Goal: Task Accomplishment & Management: Use online tool/utility

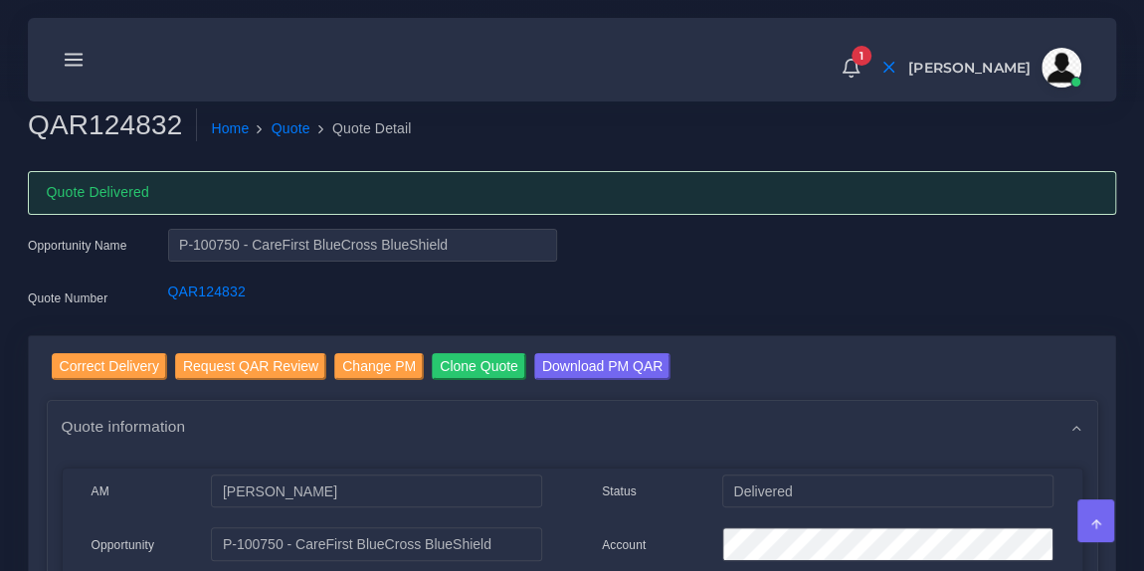
click at [79, 62] on icon at bounding box center [74, 60] width 22 height 22
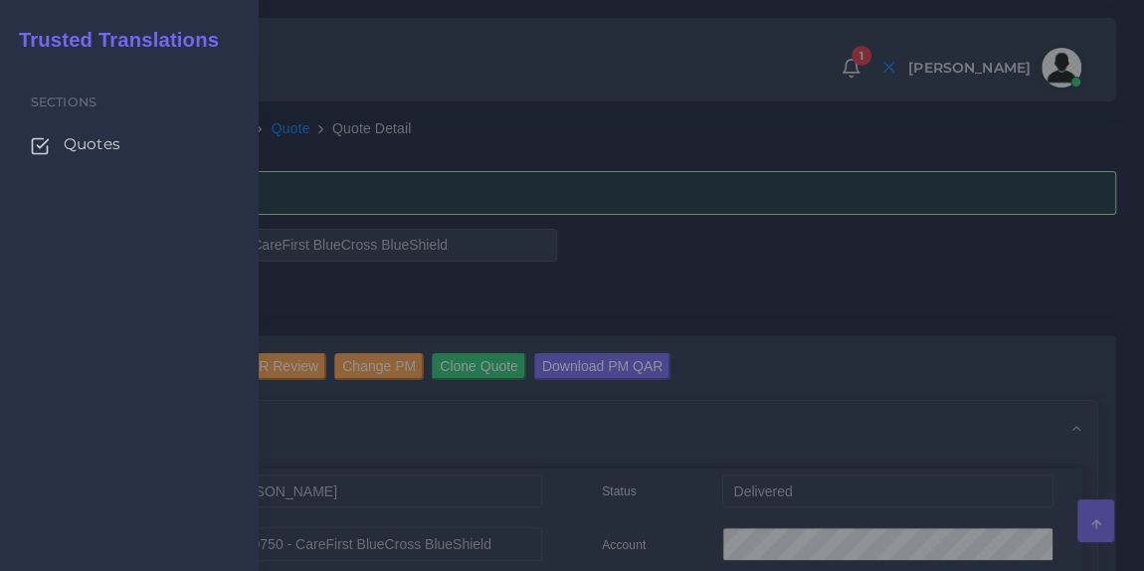
click at [85, 150] on span "Quotes" at bounding box center [92, 144] width 57 height 22
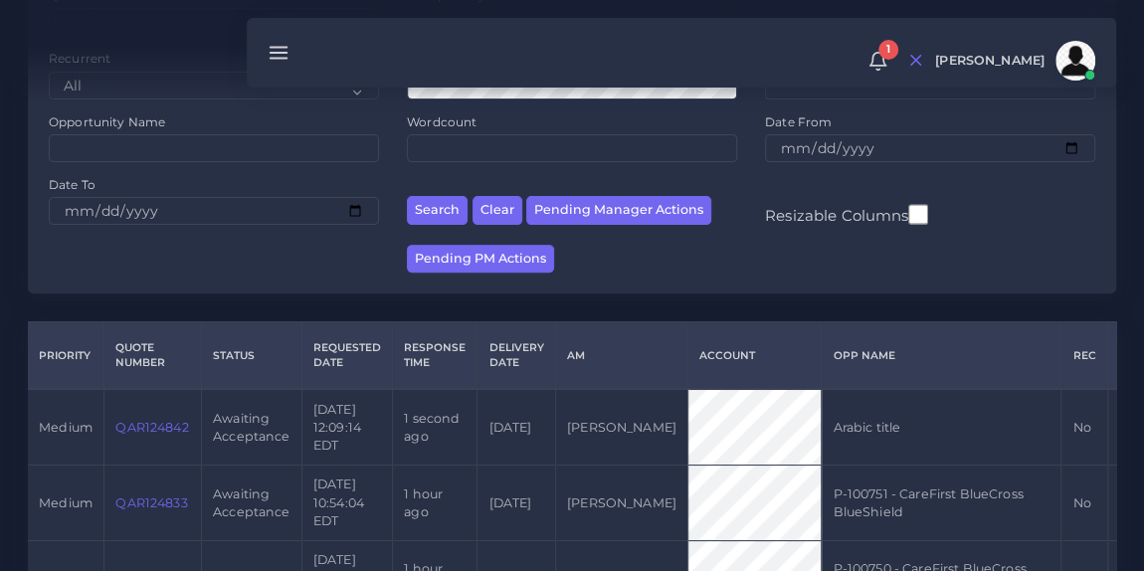
scroll to position [238, 0]
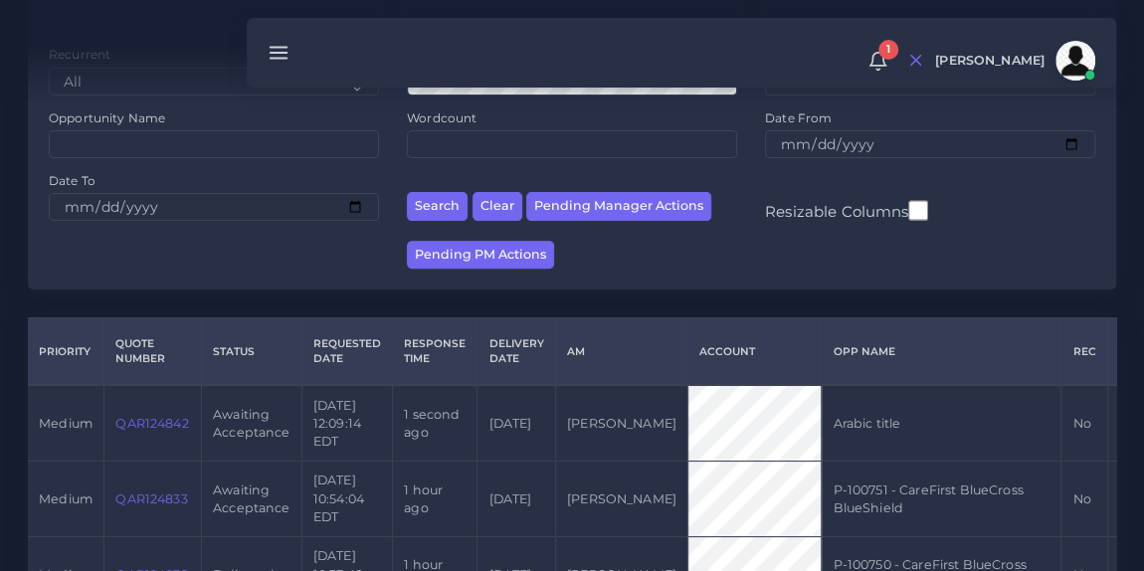
click at [148, 420] on link "QAR124842" at bounding box center [151, 423] width 73 height 15
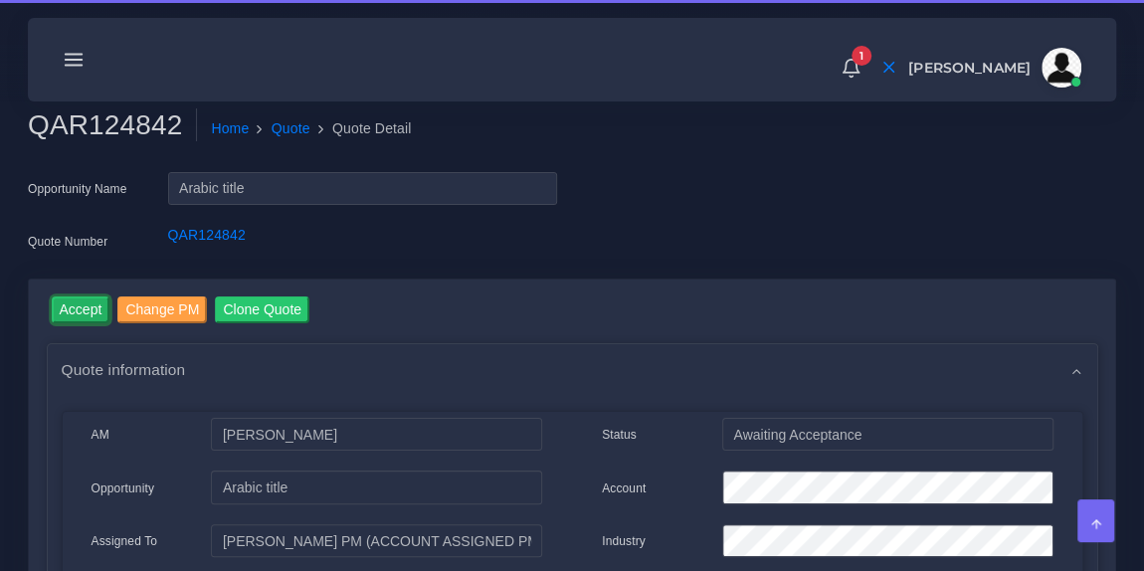
click at [89, 303] on input "Accept" at bounding box center [81, 309] width 59 height 27
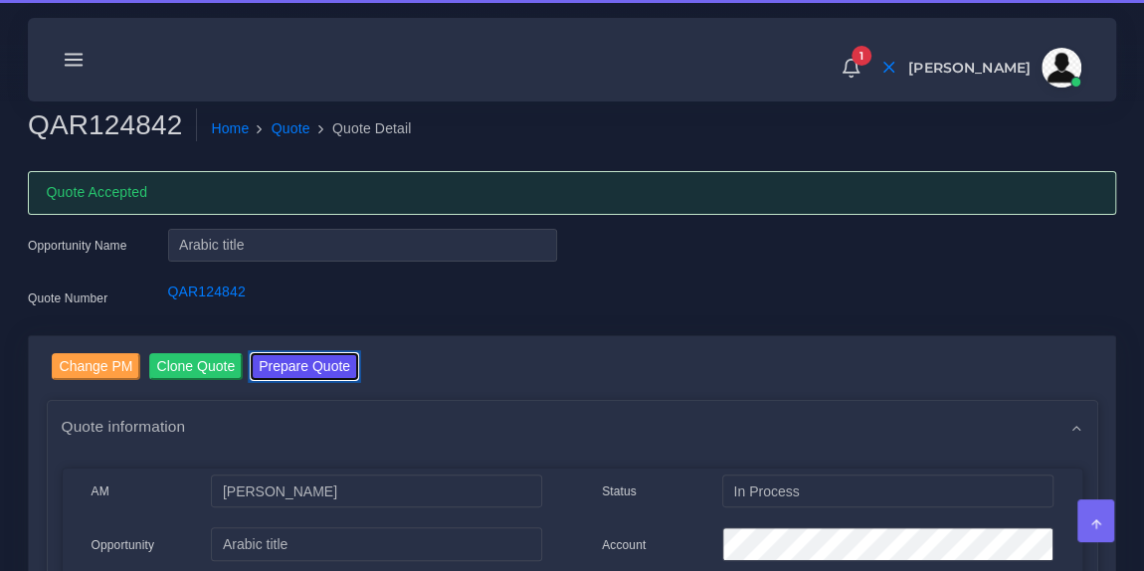
click at [329, 360] on button "Prepare Quote" at bounding box center [304, 366] width 107 height 27
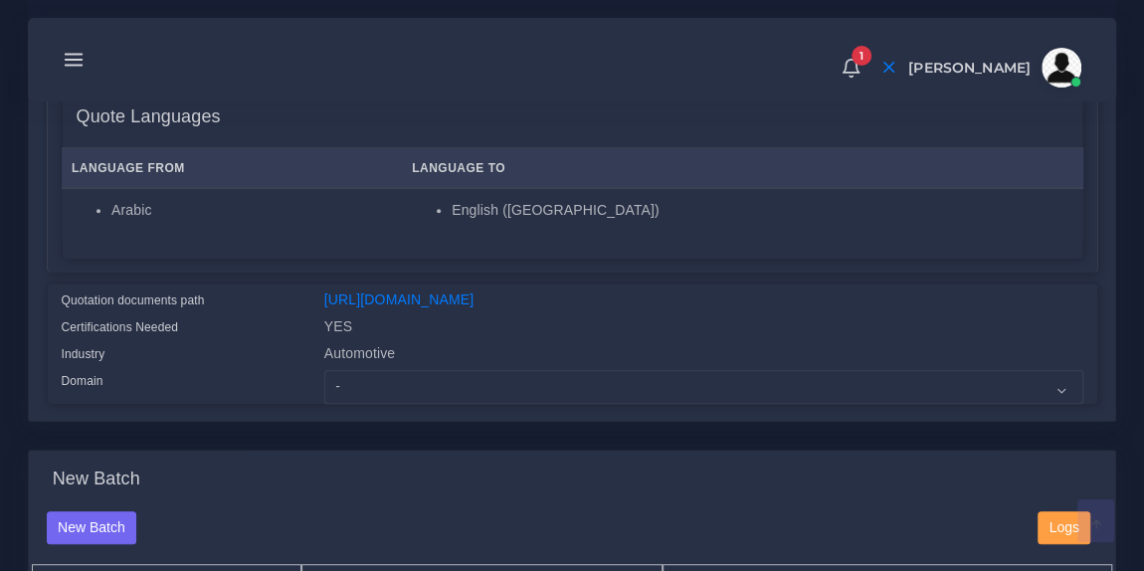
scroll to position [376, 0]
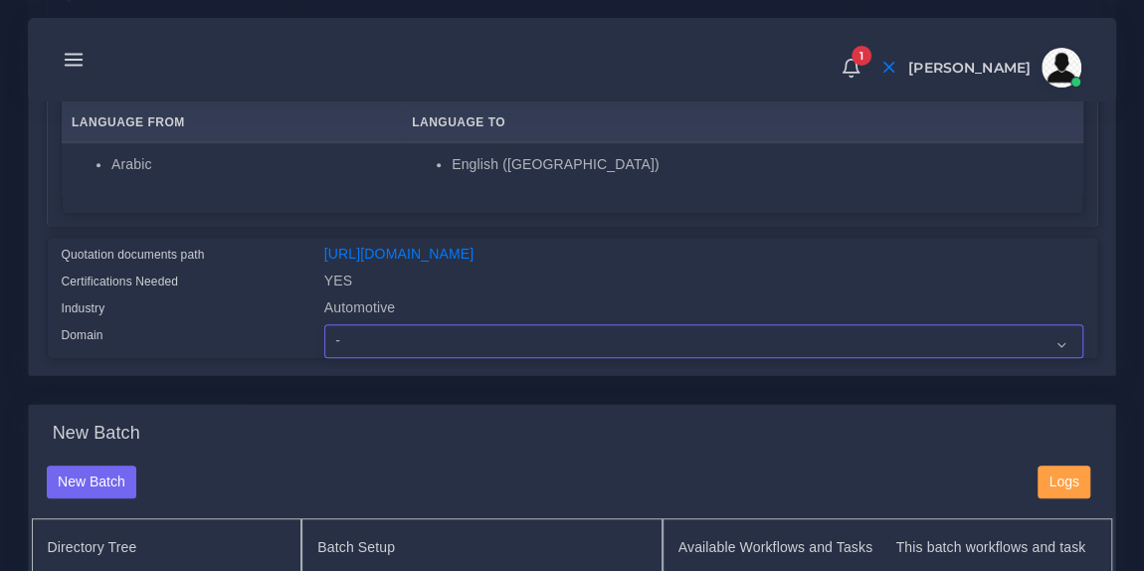
click at [437, 358] on select "- Advertising and Media Agriculture, Forestry and Fishing Architecture, Buildin…" at bounding box center [703, 341] width 759 height 34
select select "Automotive"
click at [324, 337] on select "- Advertising and Media Agriculture, Forestry and Fishing Architecture, Buildin…" at bounding box center [703, 341] width 759 height 34
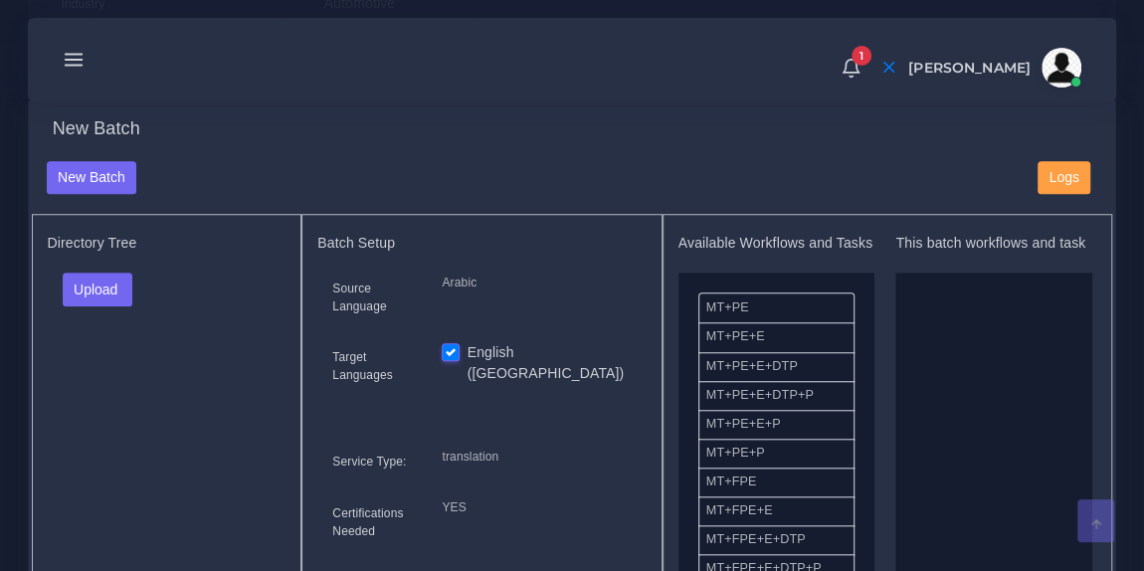
scroll to position [703, 0]
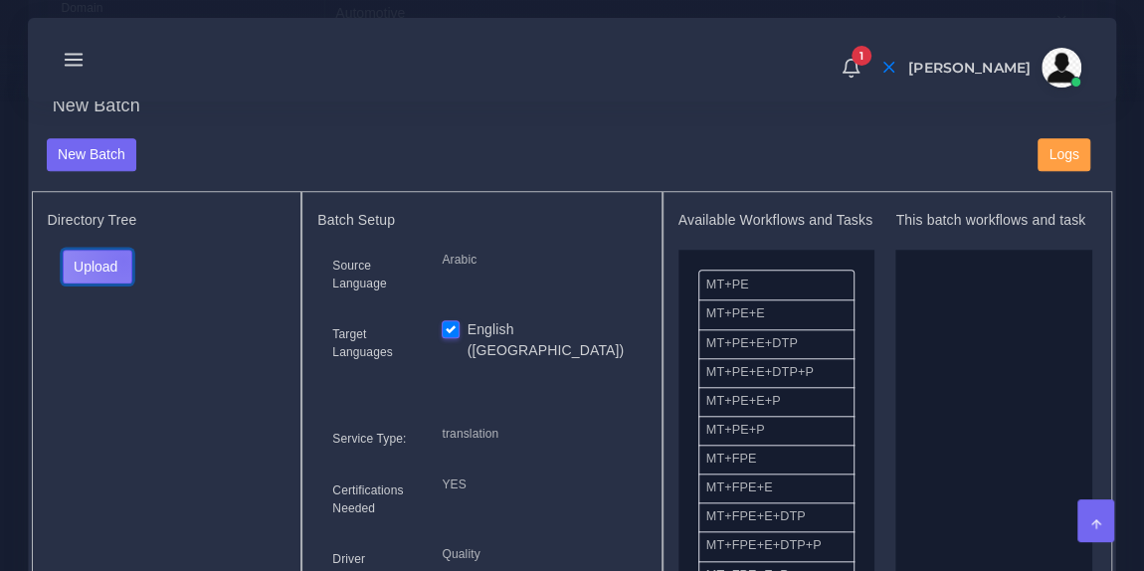
click at [122, 272] on button "Upload" at bounding box center [98, 267] width 71 height 34
click at [121, 342] on label "Files" at bounding box center [132, 340] width 137 height 25
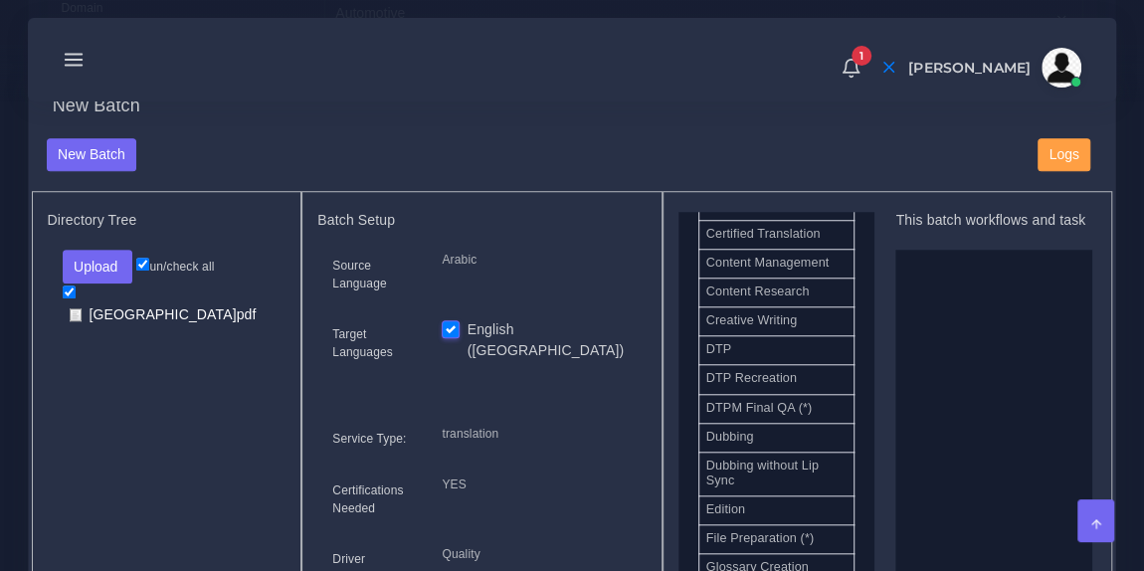
scroll to position [633, 0]
drag, startPoint x: 799, startPoint y: 392, endPoint x: 972, endPoint y: 332, distance: 183.1
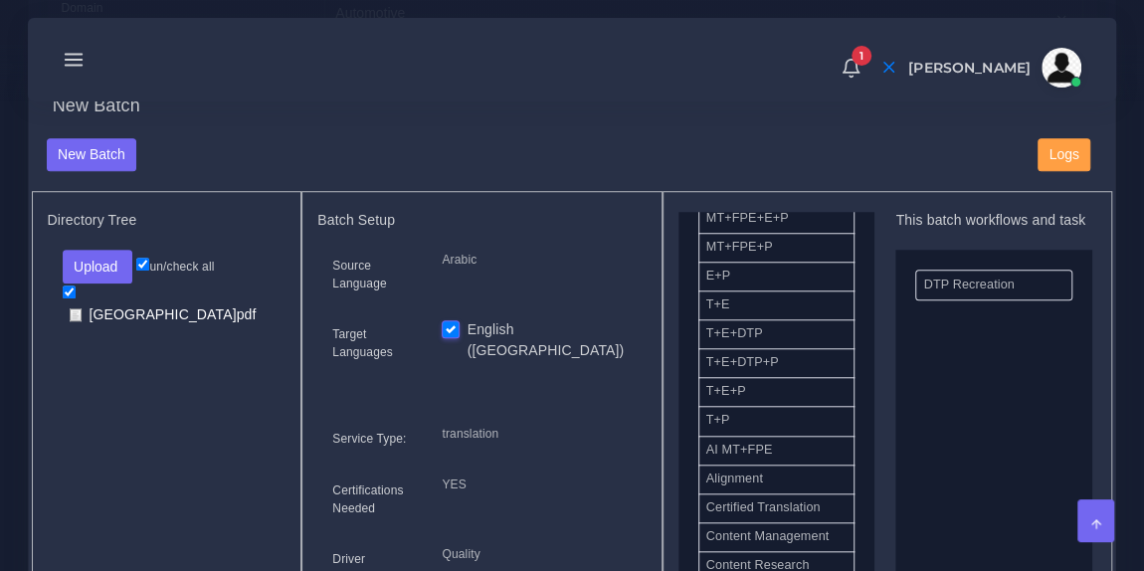
scroll to position [357, 0]
drag, startPoint x: 779, startPoint y: 466, endPoint x: 989, endPoint y: 386, distance: 224.8
drag, startPoint x: 953, startPoint y: 346, endPoint x: 752, endPoint y: 381, distance: 203.9
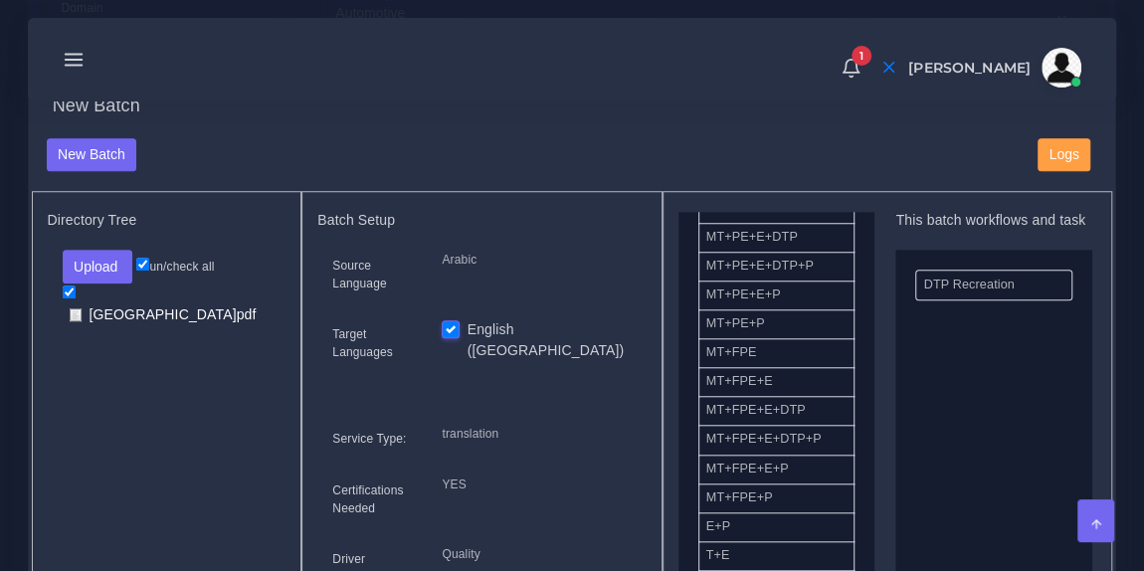
scroll to position [0, 0]
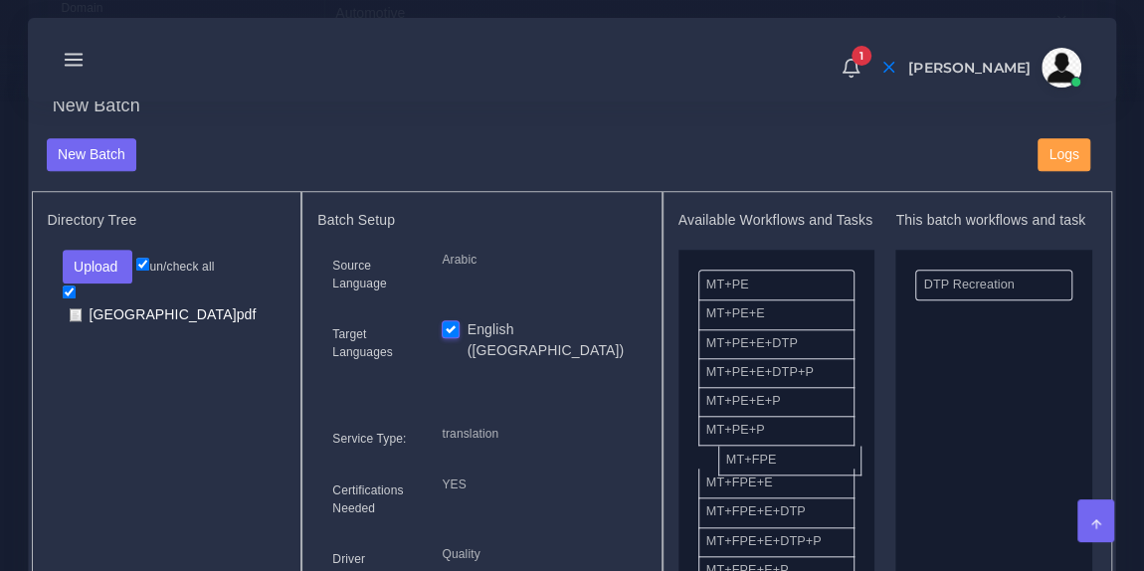
drag, startPoint x: 805, startPoint y: 482, endPoint x: 1008, endPoint y: 370, distance: 232.0
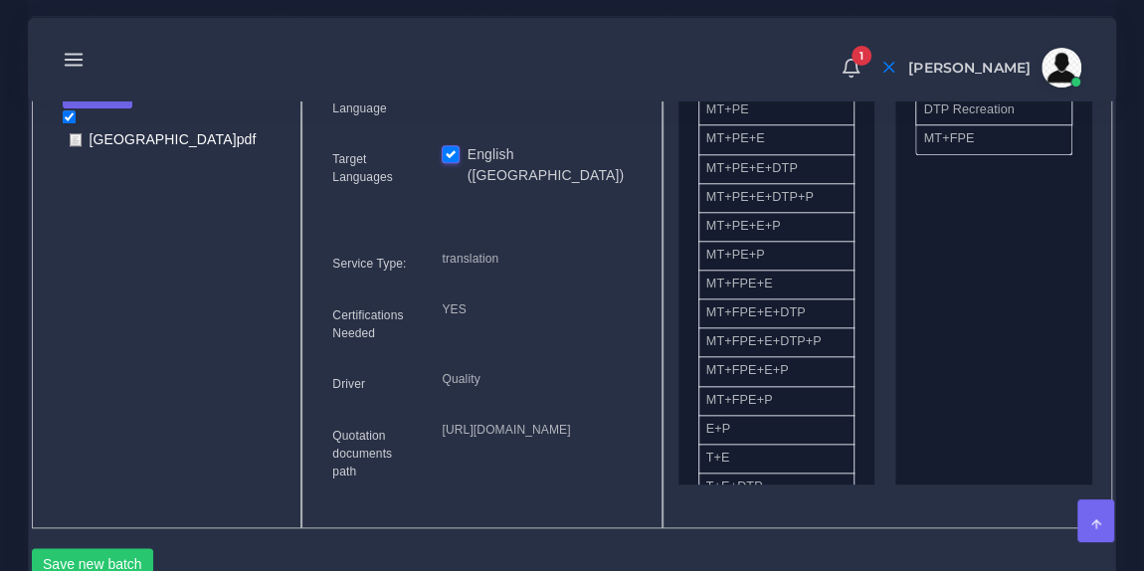
scroll to position [876, 0]
drag, startPoint x: 958, startPoint y: 169, endPoint x: 761, endPoint y: 228, distance: 205.5
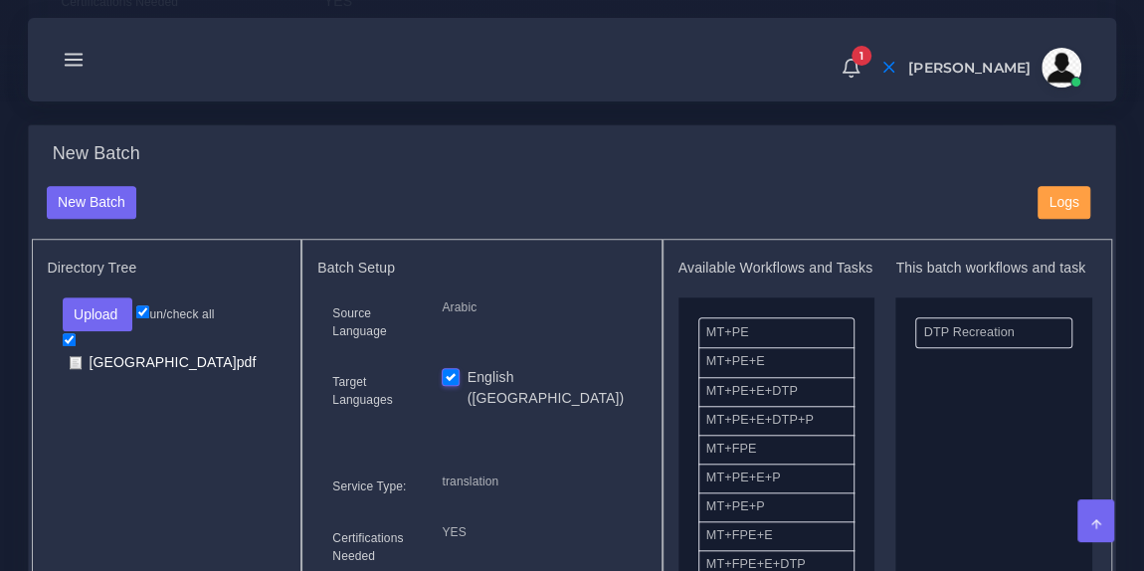
scroll to position [30, 0]
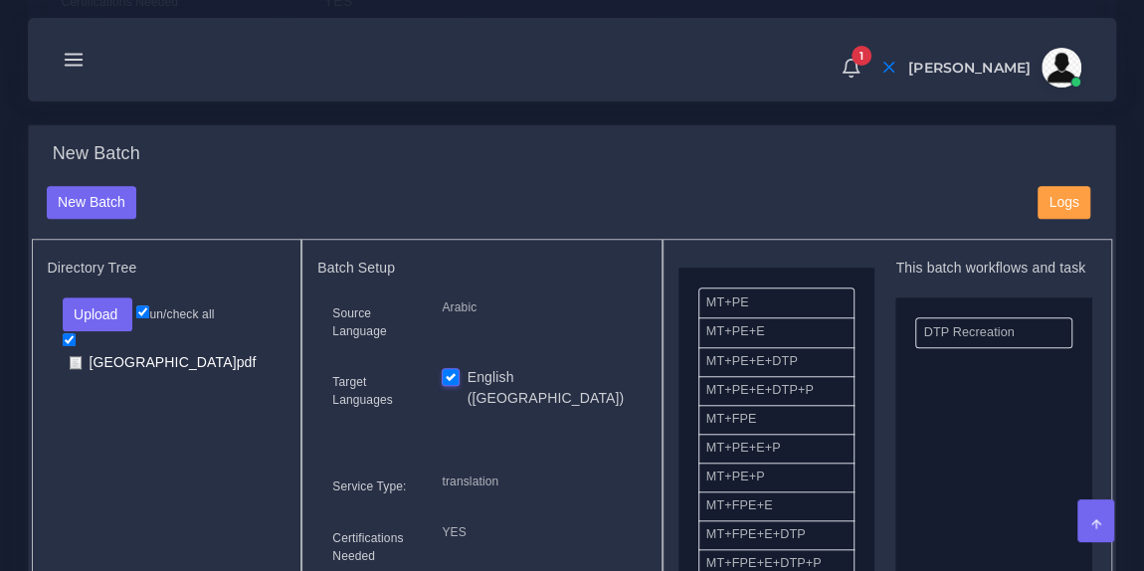
drag, startPoint x: 792, startPoint y: 444, endPoint x: 1038, endPoint y: 402, distance: 250.2
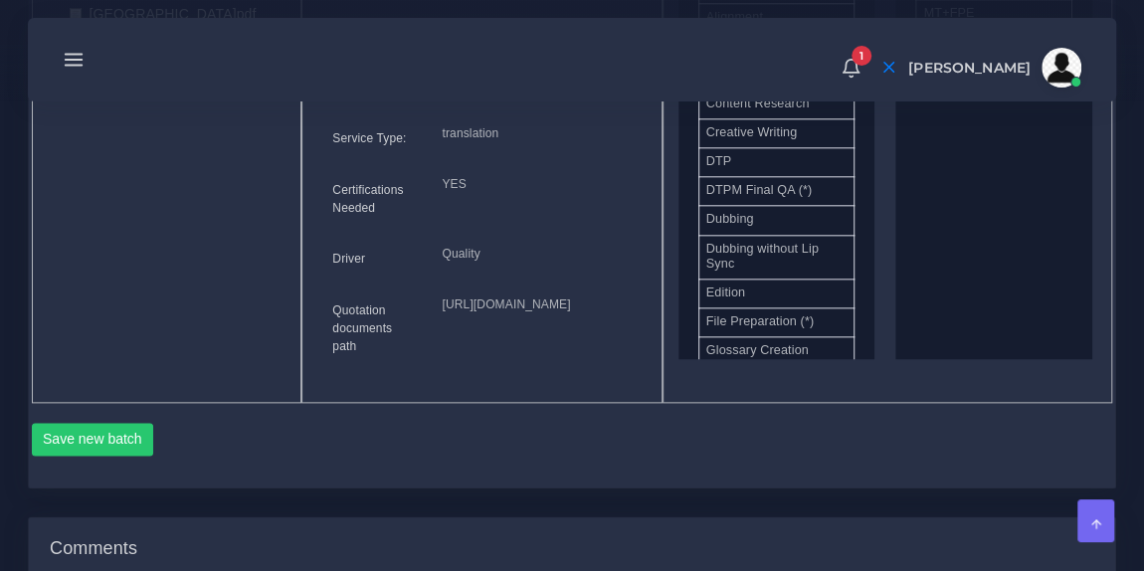
scroll to position [1005, 0]
click at [131, 456] on button "Save new batch" at bounding box center [93, 439] width 122 height 34
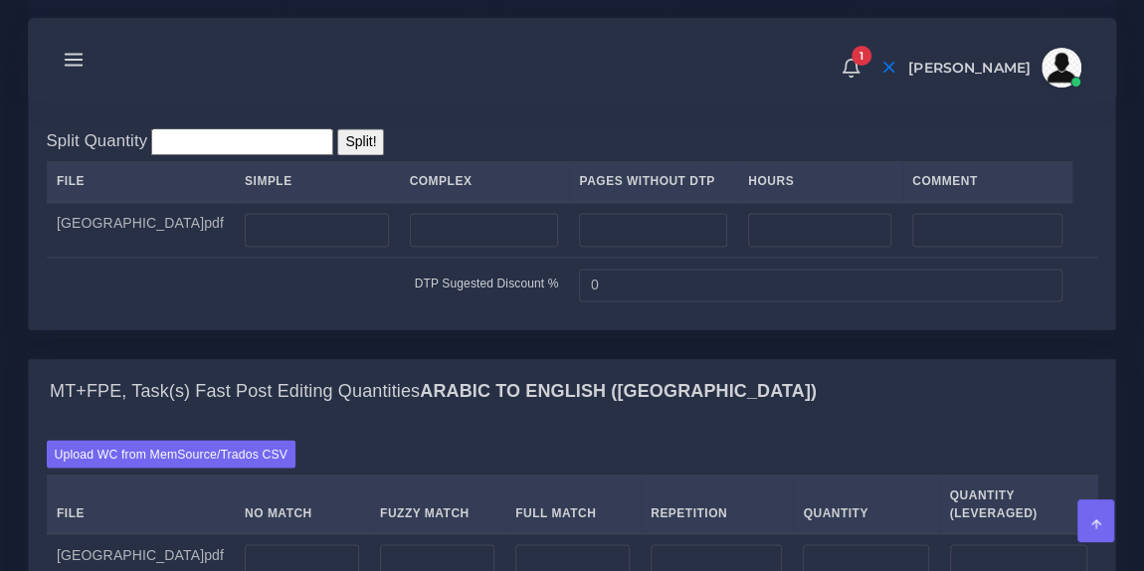
scroll to position [1525, 0]
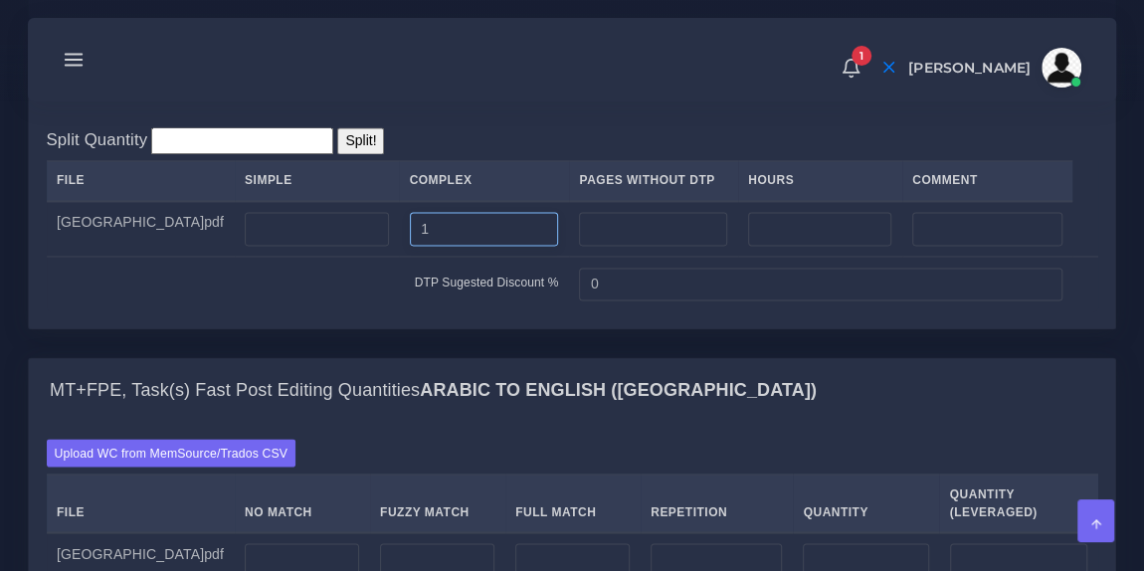
click at [436, 246] on input "1" at bounding box center [484, 229] width 149 height 34
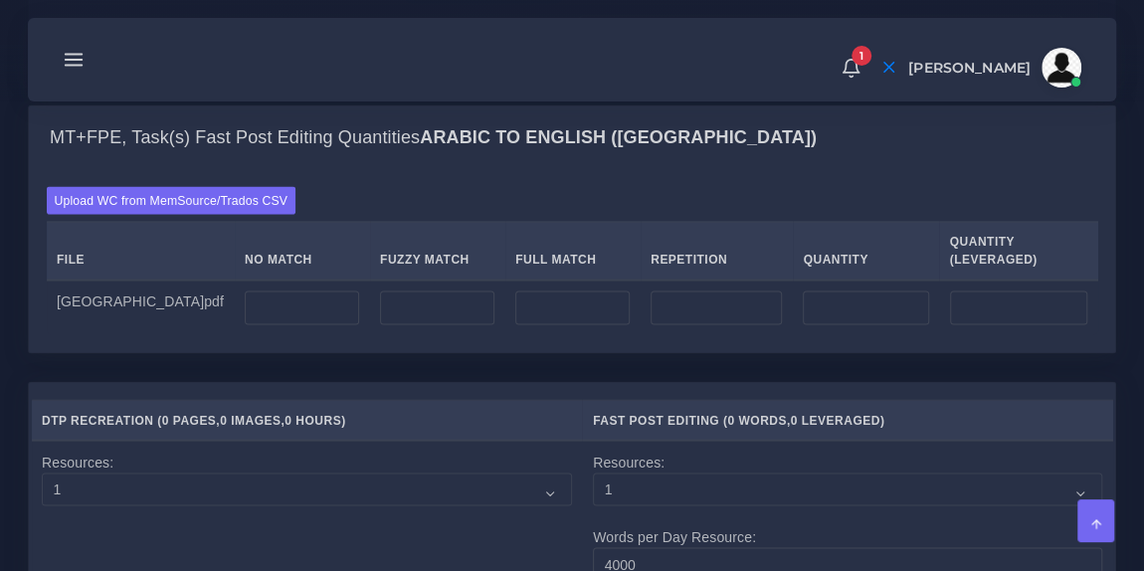
scroll to position [1778, 0]
type input "-1"
click at [419, 281] on div "Upload WC from MemSource/Trados CSV File No Match Fuzzy Match Full Match Repeti…" at bounding box center [572, 259] width 1086 height 183
click at [301, 323] on input "0" at bounding box center [302, 306] width 114 height 34
type input "200"
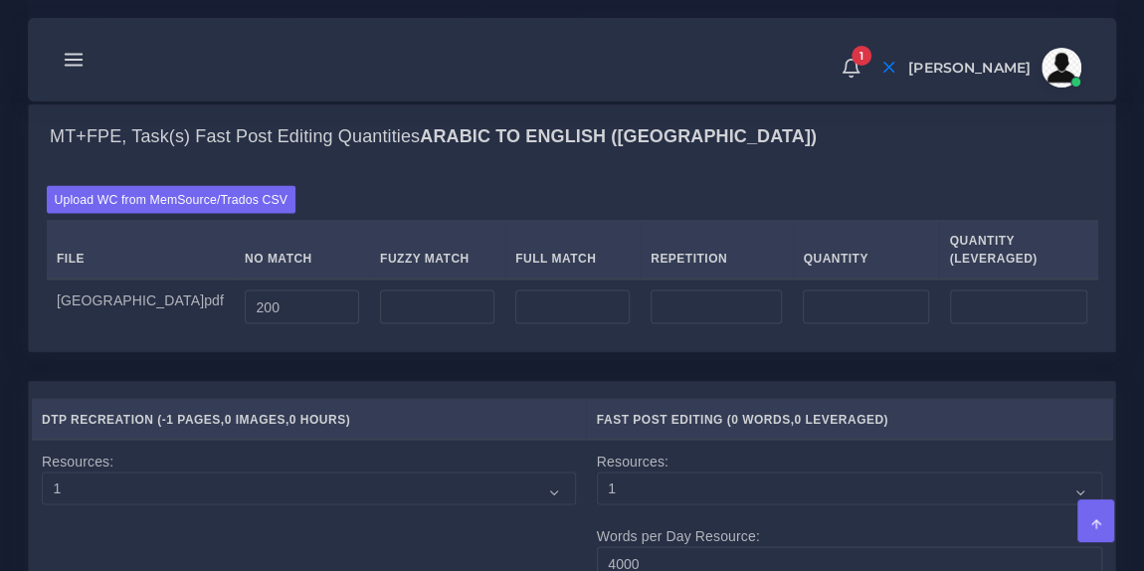
type input "200"
click at [472, 294] on div "Upload WC from MemSource/Trados CSV File No Match Fuzzy Match Full Match Repeti…" at bounding box center [572, 259] width 1051 height 148
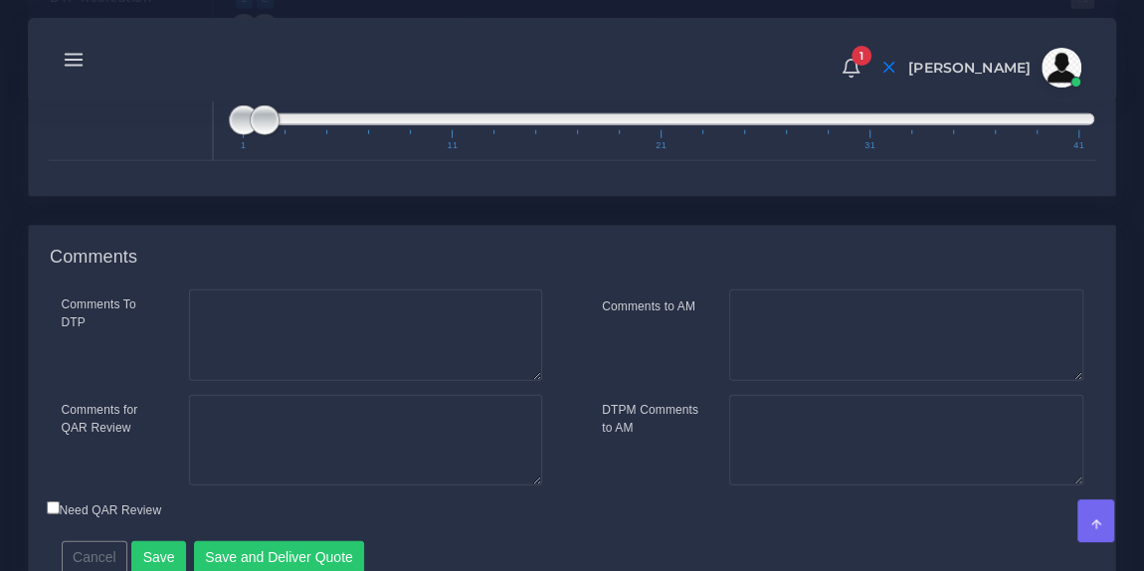
scroll to position [2510, 0]
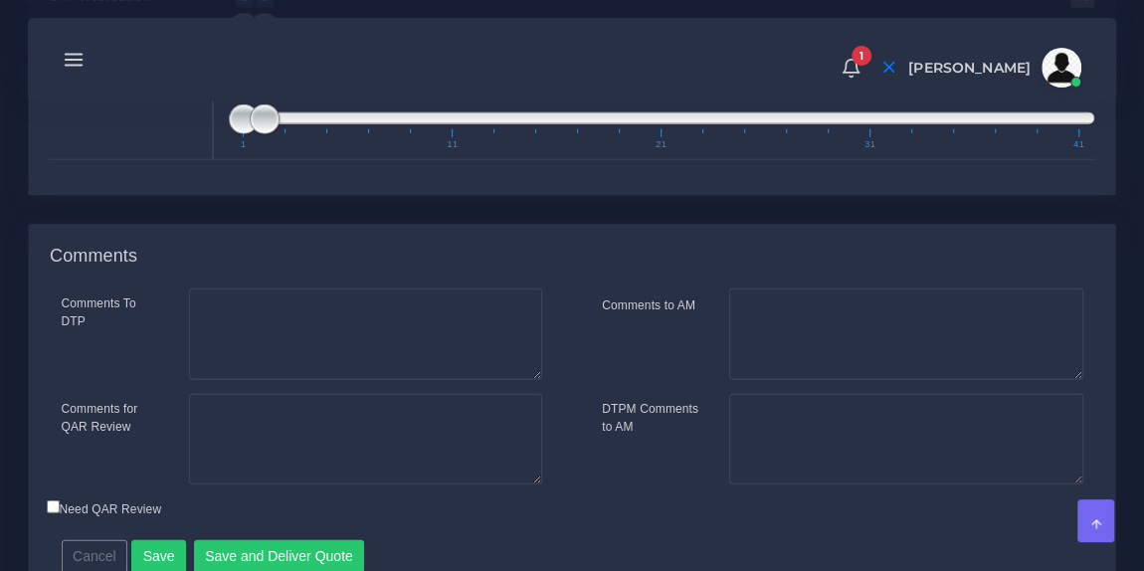
type input "1;1"
drag, startPoint x: 270, startPoint y: 128, endPoint x: 240, endPoint y: 134, distance: 30.4
click at [240, 43] on span at bounding box center [244, 28] width 30 height 30
drag, startPoint x: 265, startPoint y: 217, endPoint x: 299, endPoint y: 228, distance: 36.5
click at [299, 134] on span at bounding box center [306, 119] width 30 height 30
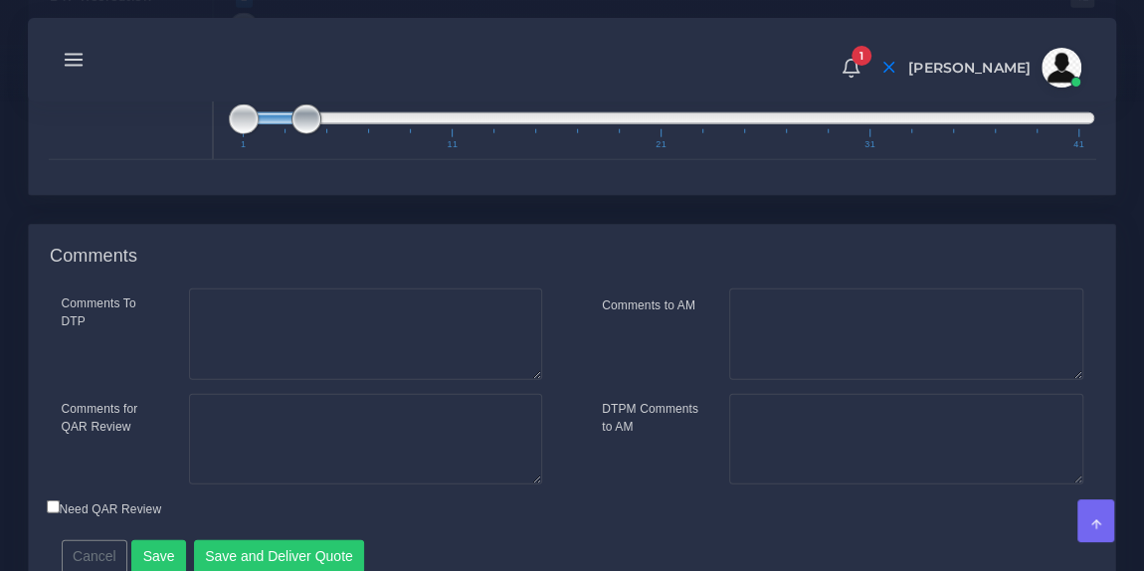
type input "1;3"
drag, startPoint x: 305, startPoint y: 235, endPoint x: 293, endPoint y: 226, distance: 14.9
click at [293, 134] on span at bounding box center [286, 119] width 30 height 30
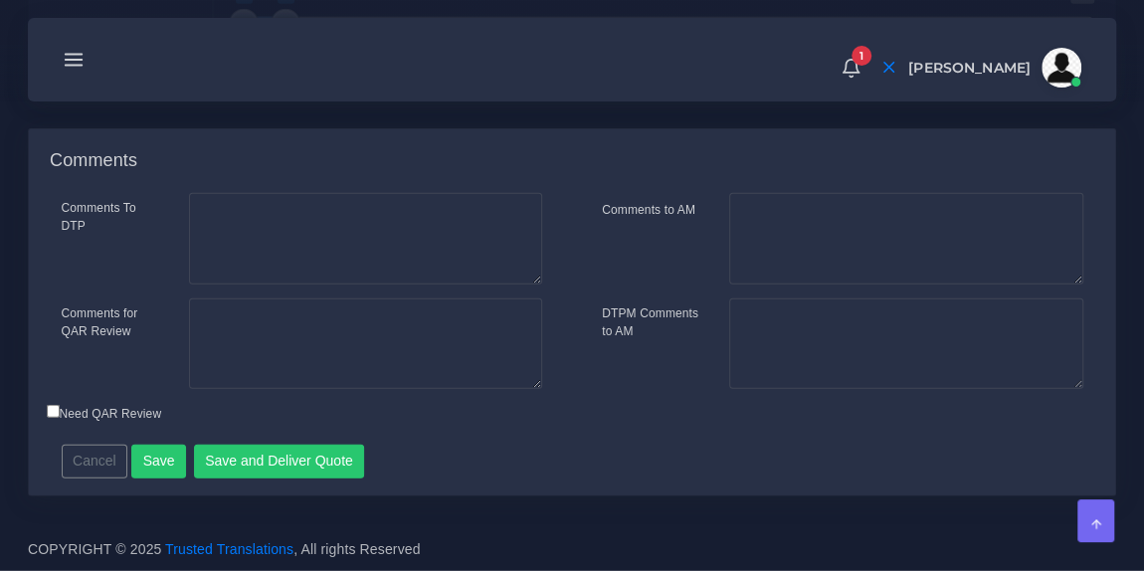
scroll to position [2708, 0]
click at [281, 455] on button "Save and Deliver Quote" at bounding box center [279, 462] width 171 height 34
